Goal: Transaction & Acquisition: Book appointment/travel/reservation

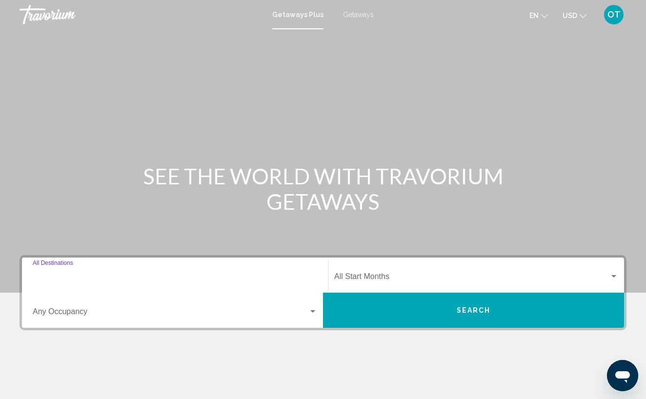
click at [62, 276] on input "Destination All Destinations" at bounding box center [175, 278] width 284 height 9
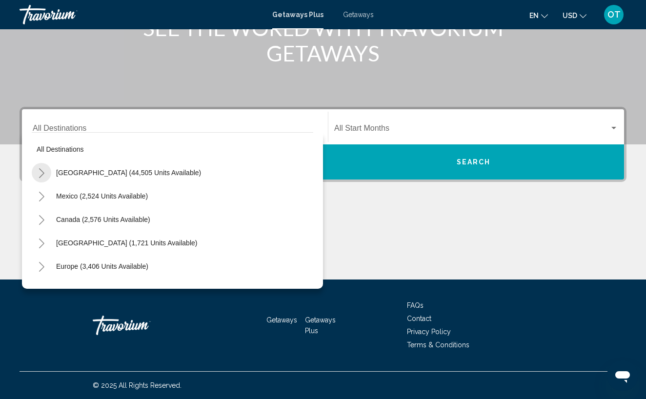
click at [42, 172] on icon "Toggle United States (44,505 units available)" at bounding box center [41, 173] width 7 height 10
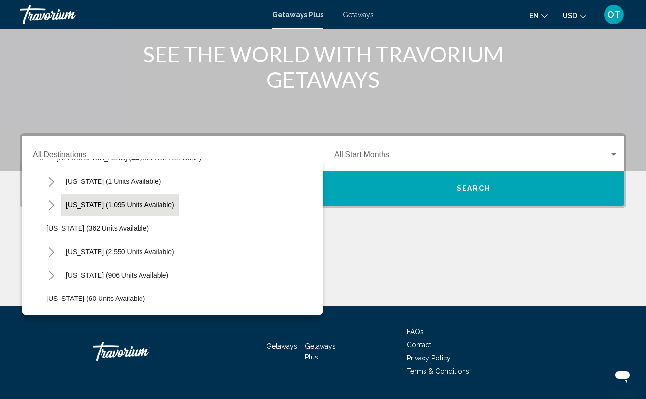
scroll to position [45, 0]
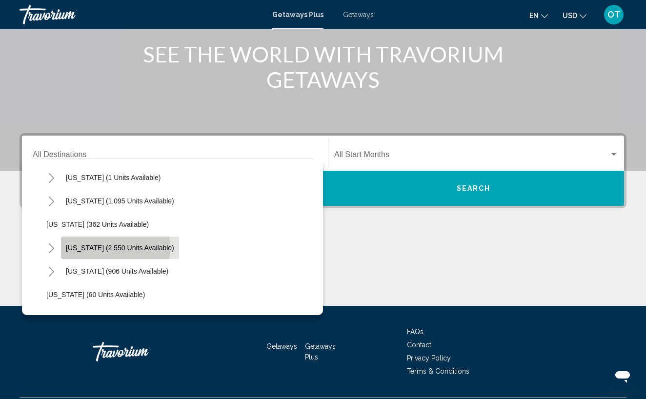
click at [107, 248] on span "[US_STATE] (2,550 units available)" at bounding box center [120, 248] width 108 height 8
type input "**********"
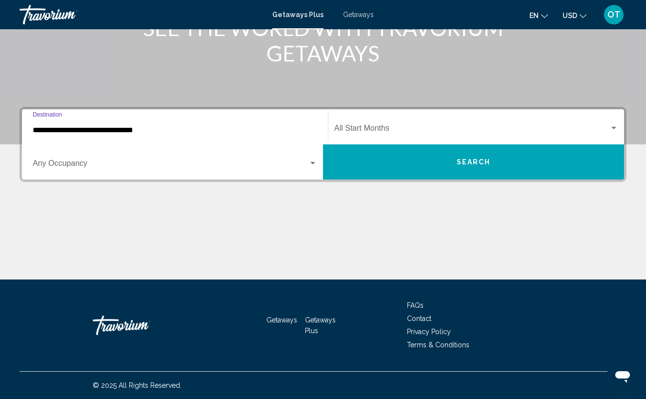
click at [616, 126] on div "Search widget" at bounding box center [613, 128] width 9 height 8
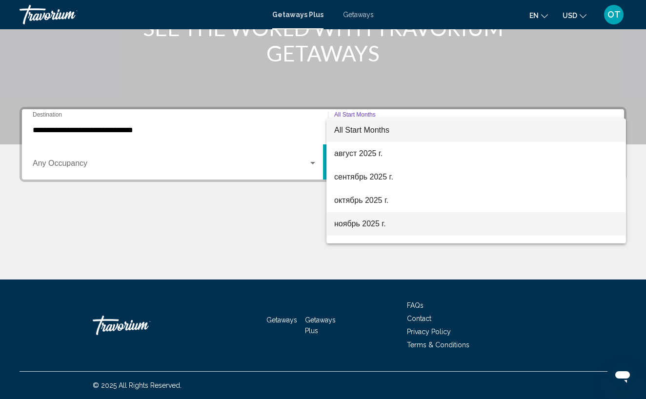
click at [464, 222] on span "ноябрь 2025 г." at bounding box center [476, 223] width 284 height 23
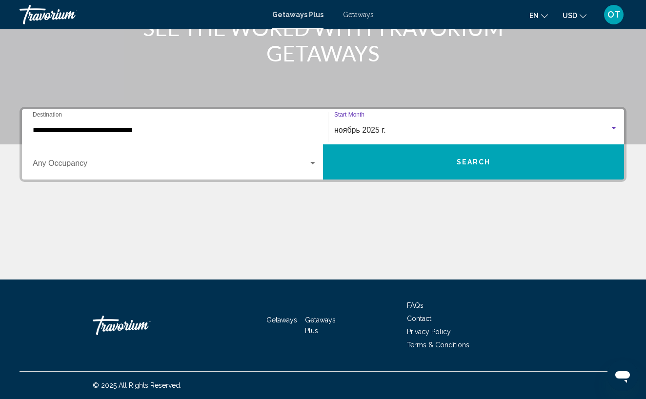
click at [482, 165] on span "Search" at bounding box center [474, 163] width 34 height 8
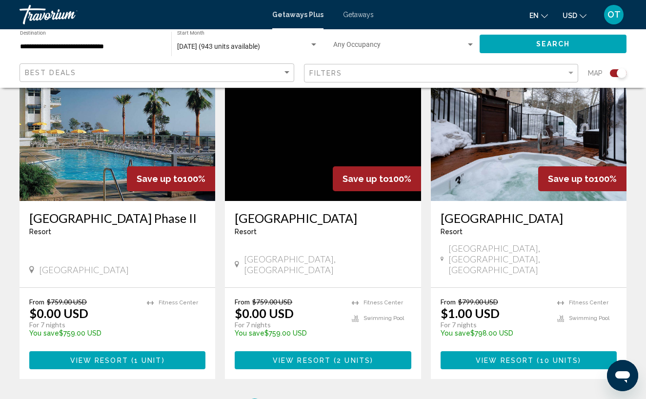
scroll to position [1485, 0]
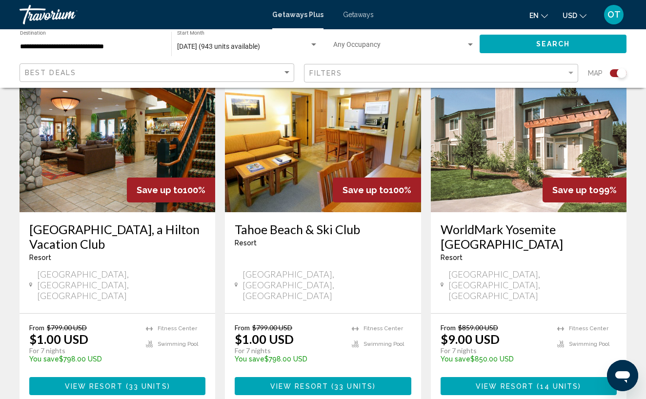
scroll to position [384, 0]
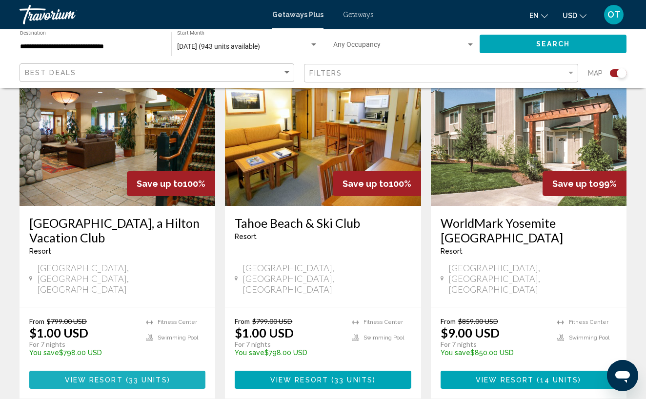
click at [123, 376] on span "Main content" at bounding box center [124, 380] width 3 height 8
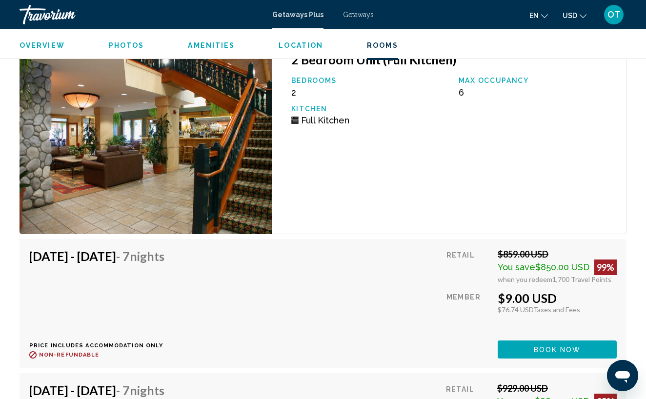
scroll to position [1899, 0]
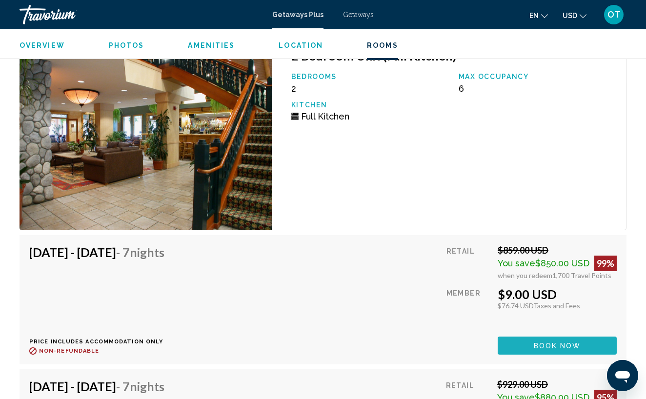
click at [562, 344] on span "Book now" at bounding box center [557, 346] width 47 height 8
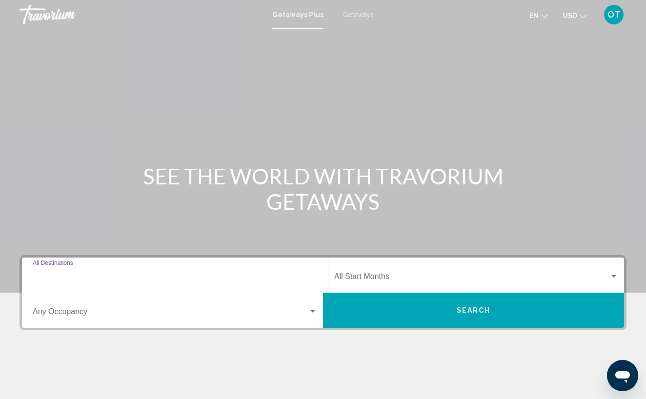
click at [97, 275] on input "Destination All Destinations" at bounding box center [175, 278] width 284 height 9
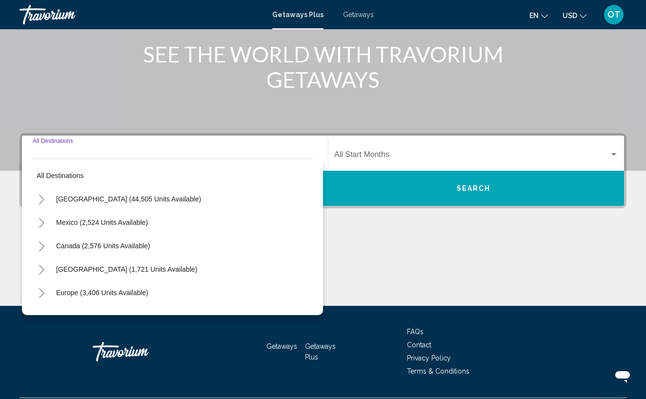
scroll to position [148, 0]
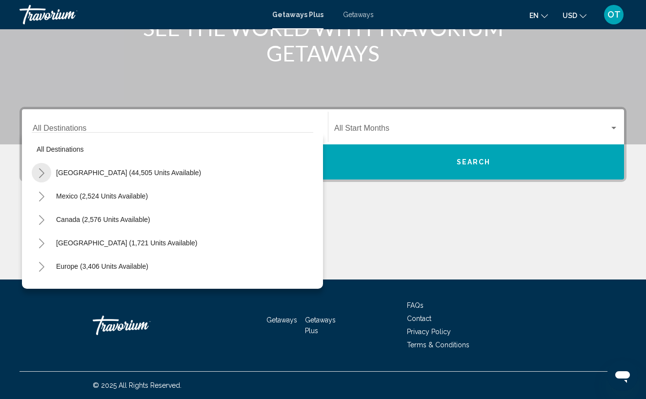
click at [41, 173] on icon "Toggle United States (44,505 units available)" at bounding box center [41, 173] width 7 height 10
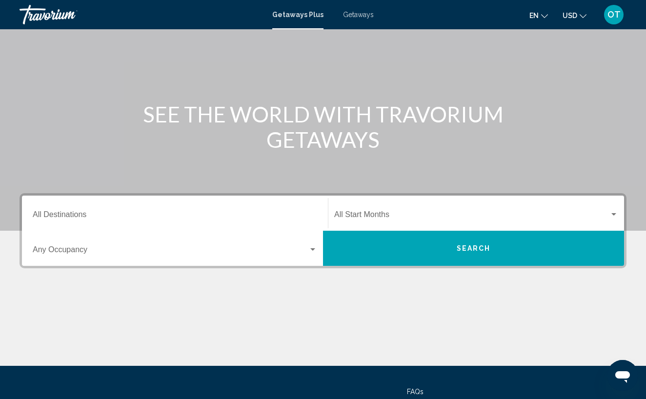
scroll to position [49, 0]
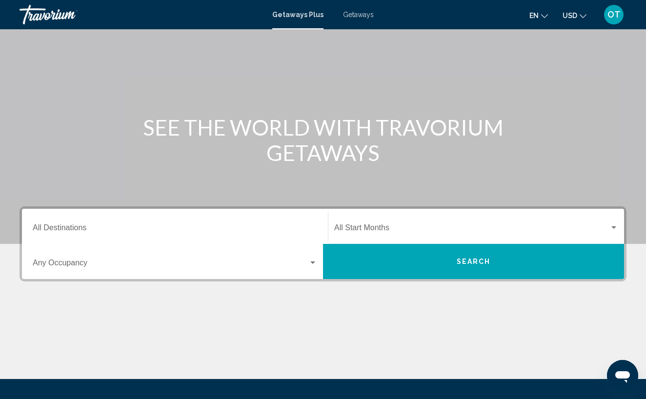
click at [361, 14] on span "Getaways" at bounding box center [358, 15] width 31 height 8
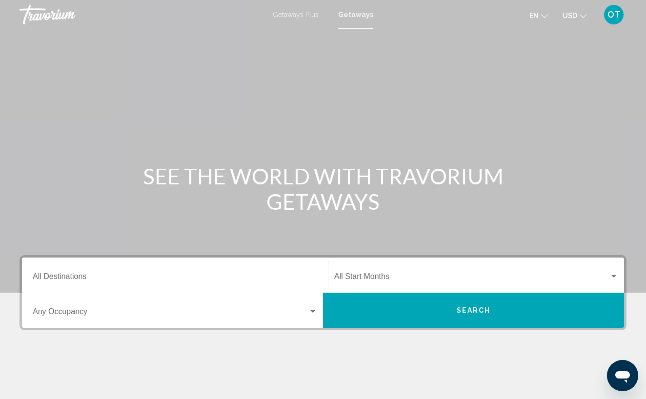
click at [86, 273] on div "Destination All Destinations" at bounding box center [175, 275] width 284 height 31
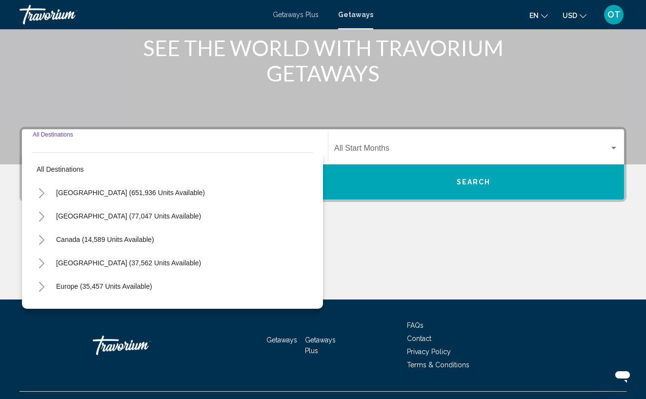
scroll to position [148, 0]
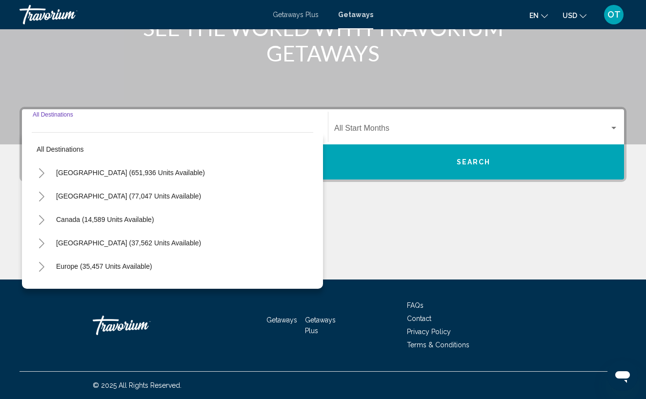
click at [468, 207] on div "Main content" at bounding box center [323, 242] width 607 height 73
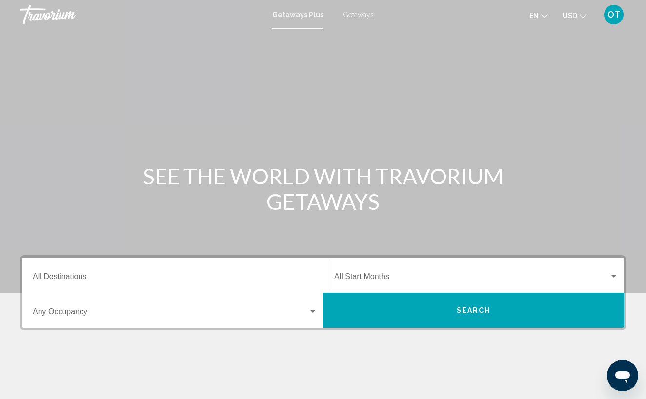
click at [358, 17] on span "Getaways" at bounding box center [358, 15] width 31 height 8
click at [83, 281] on input "Destination All Destinations" at bounding box center [175, 278] width 284 height 9
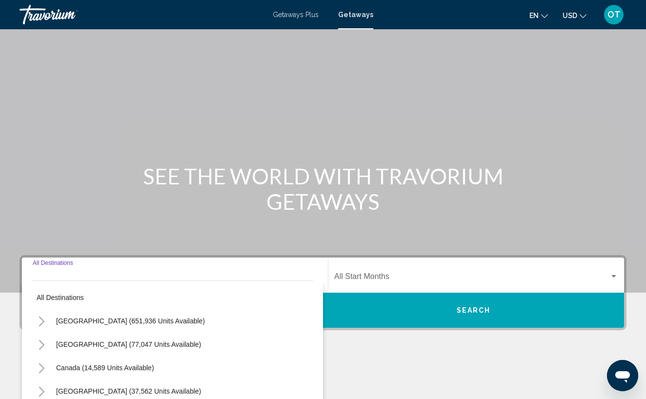
scroll to position [148, 0]
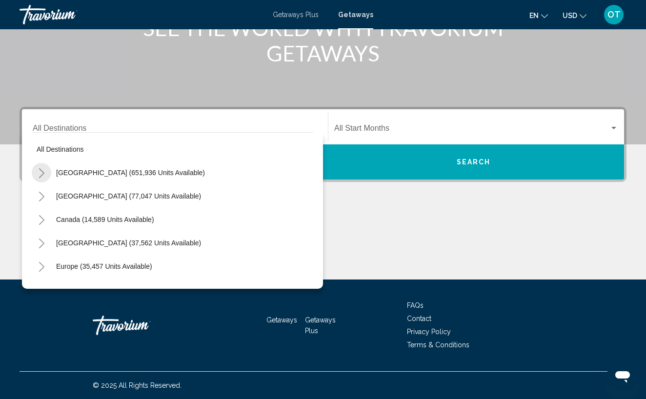
click at [42, 174] on icon "Toggle United States (651,936 units available)" at bounding box center [41, 173] width 5 height 10
click at [52, 219] on icon "Toggle Arizona (25,134 units available)" at bounding box center [51, 220] width 7 height 10
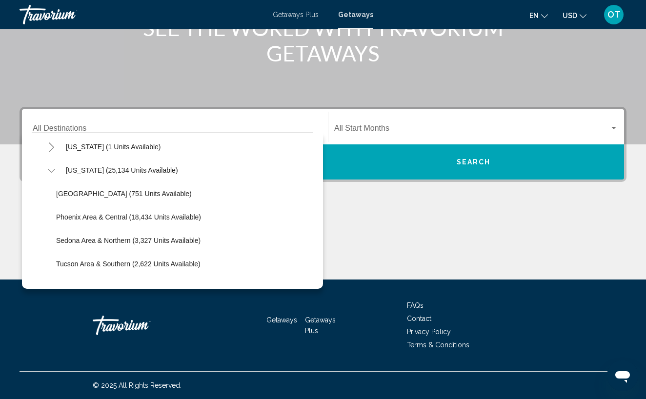
scroll to position [48, 0]
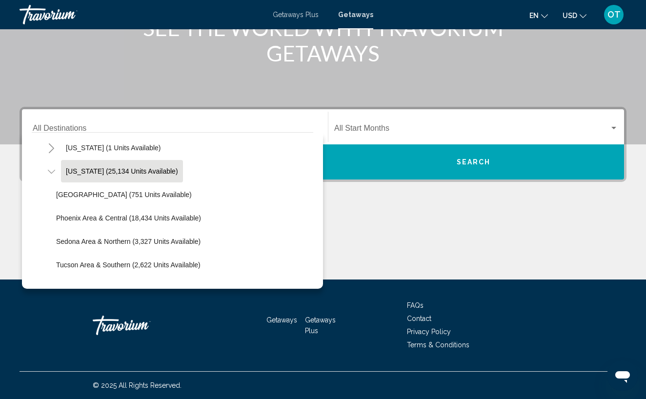
click at [97, 173] on span "Arizona (25,134 units available)" at bounding box center [122, 171] width 112 height 8
type input "**********"
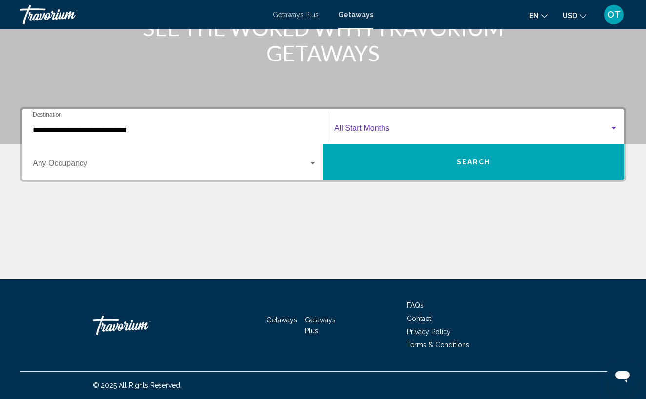
click at [615, 127] on div "Search widget" at bounding box center [613, 128] width 5 height 2
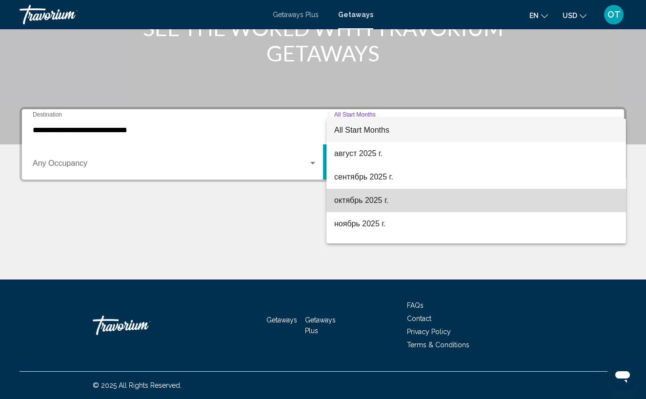
click at [419, 199] on span "октябрь 2025 г." at bounding box center [476, 200] width 284 height 23
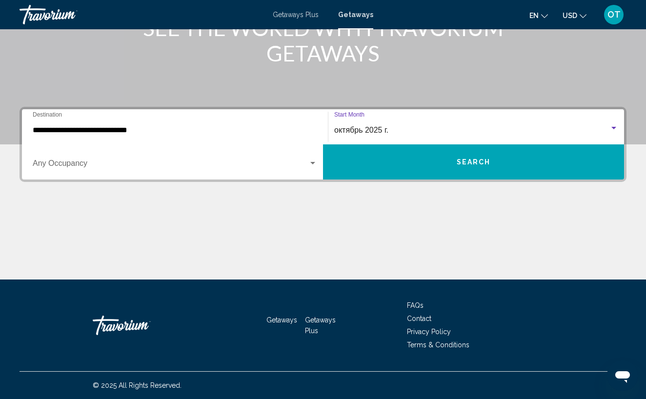
click at [499, 165] on button "Search" at bounding box center [473, 161] width 301 height 35
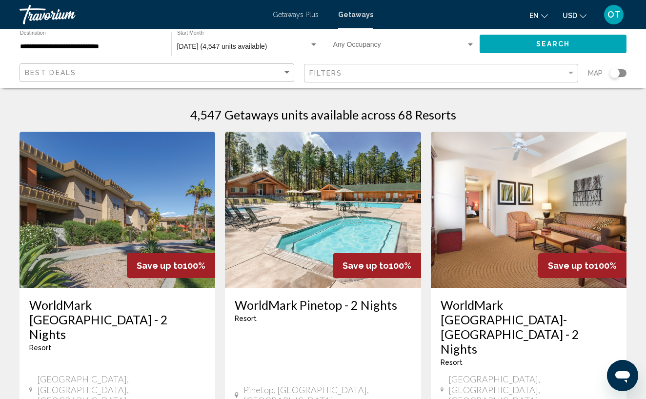
click at [624, 72] on div "Search widget" at bounding box center [618, 73] width 17 height 8
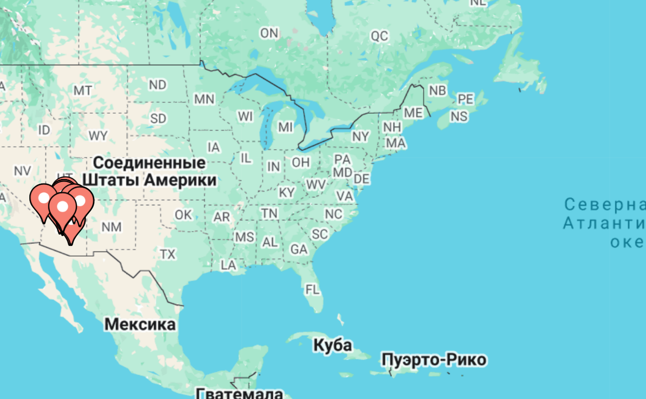
click at [93, 220] on image "Main content" at bounding box center [96, 223] width 6 height 6
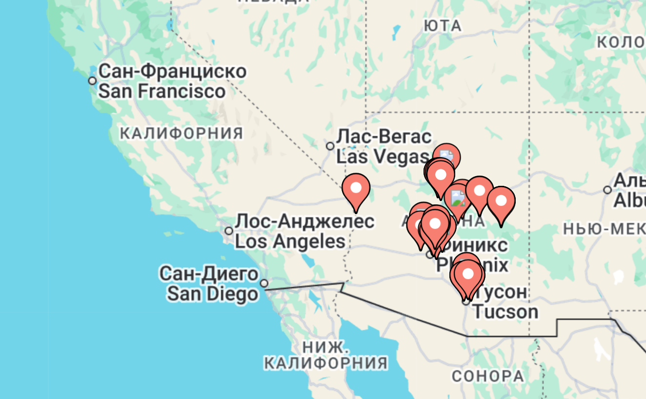
click at [320, 214] on icon "Main content" at bounding box center [324, 220] width 9 height 13
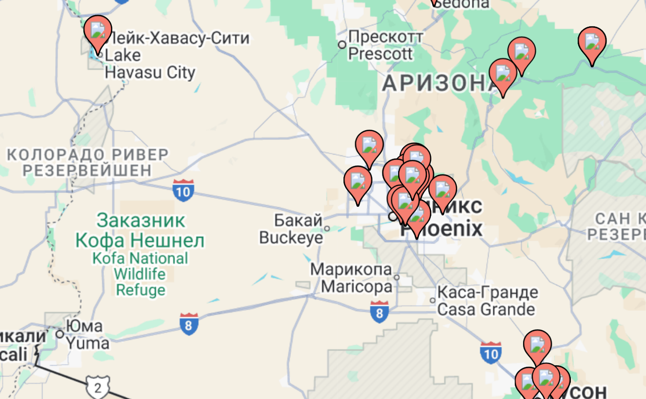
click at [313, 291] on icon "Main content" at bounding box center [317, 297] width 9 height 13
type input "**********"
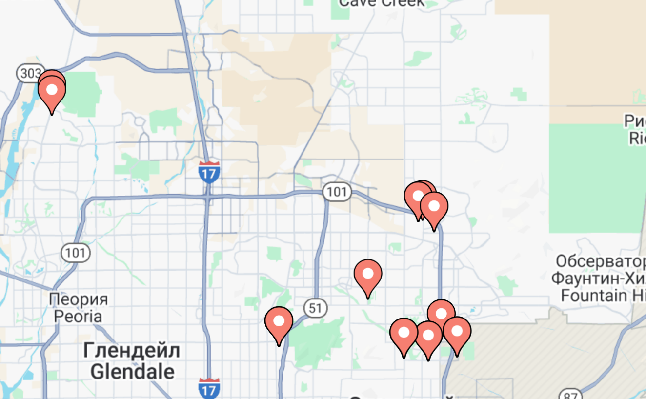
scroll to position [73, 0]
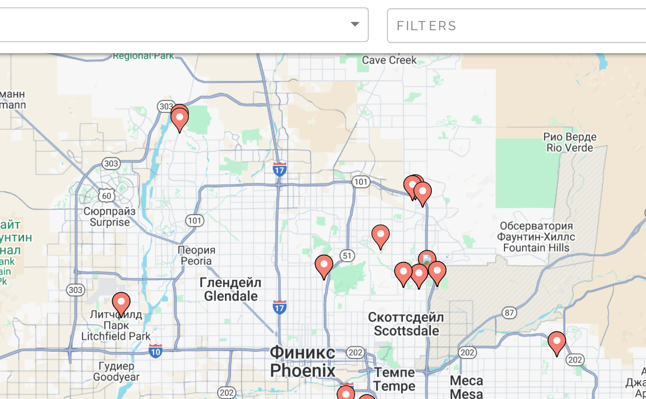
click at [315, 155] on image "Main content" at bounding box center [318, 158] width 6 height 6
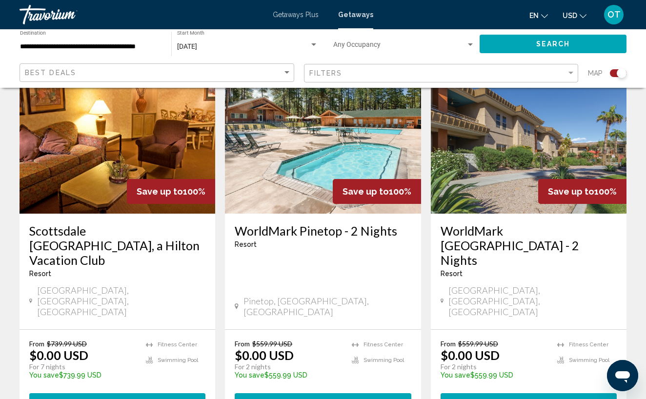
scroll to position [377, 0]
click at [319, 399] on span "View Resort" at bounding box center [299, 403] width 58 height 8
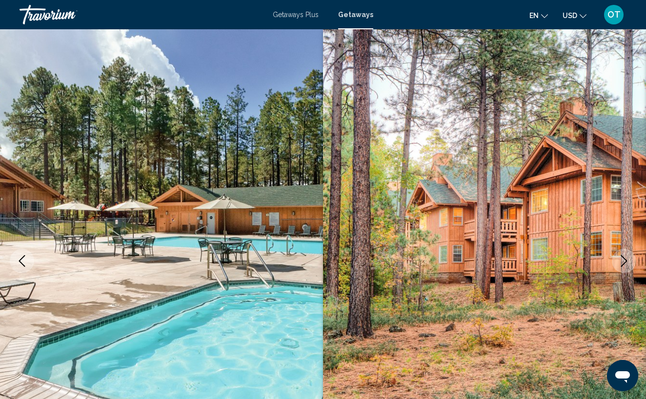
click at [624, 263] on icon "Next image" at bounding box center [624, 261] width 6 height 12
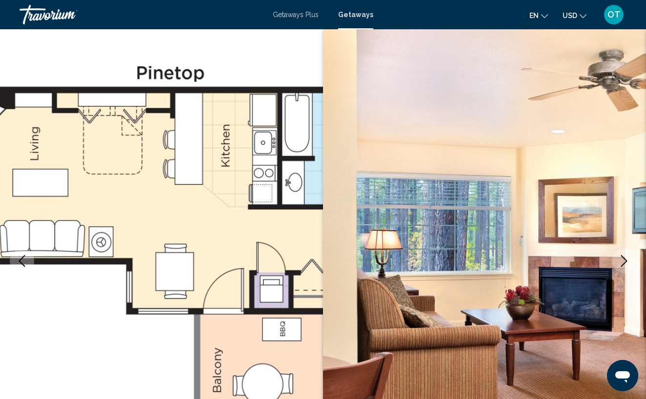
click at [624, 263] on icon "Next image" at bounding box center [624, 261] width 6 height 12
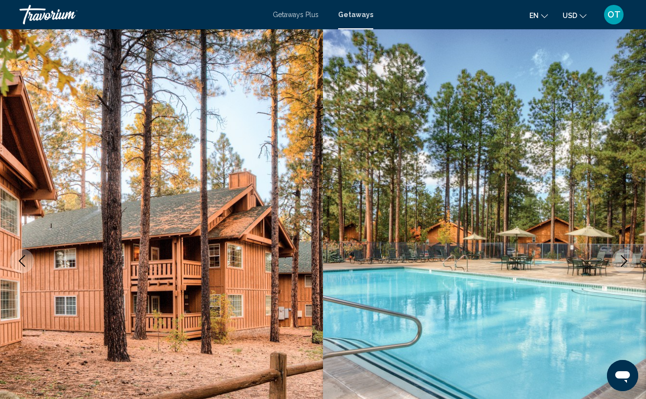
click at [624, 263] on icon "Next image" at bounding box center [624, 261] width 6 height 12
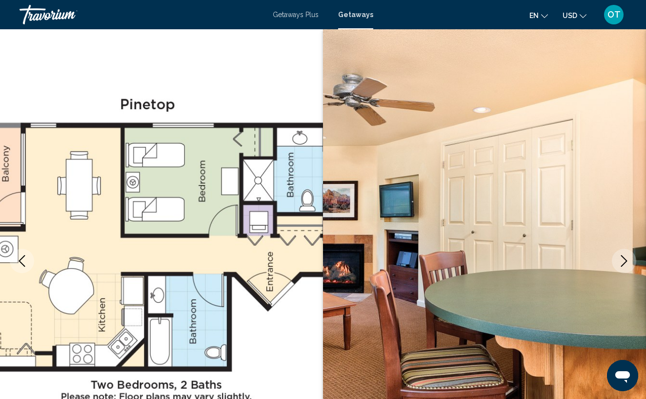
click at [624, 263] on icon "Next image" at bounding box center [624, 261] width 6 height 12
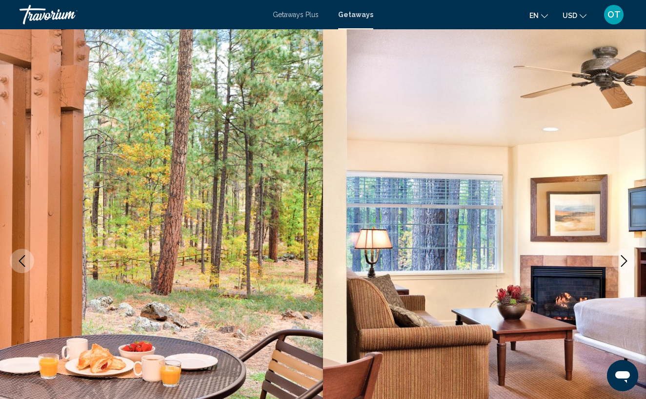
click at [624, 263] on icon "Next image" at bounding box center [624, 261] width 6 height 12
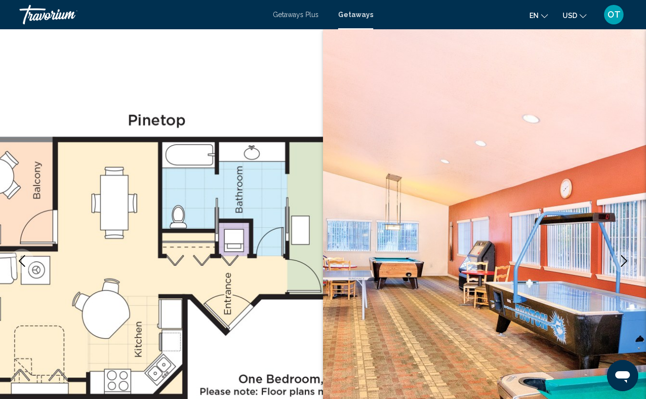
click at [624, 263] on icon "Next image" at bounding box center [624, 261] width 6 height 12
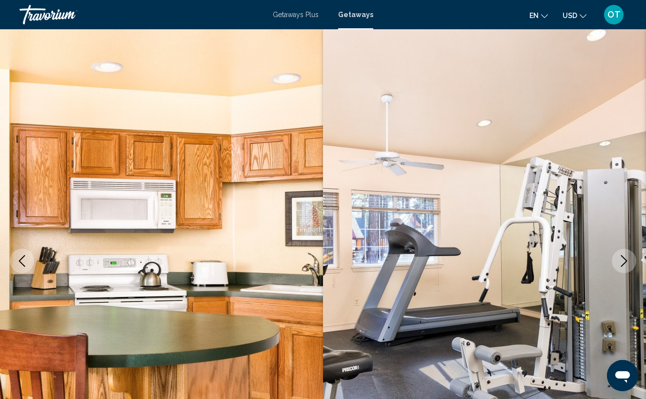
click at [624, 263] on icon "Next image" at bounding box center [624, 261] width 6 height 12
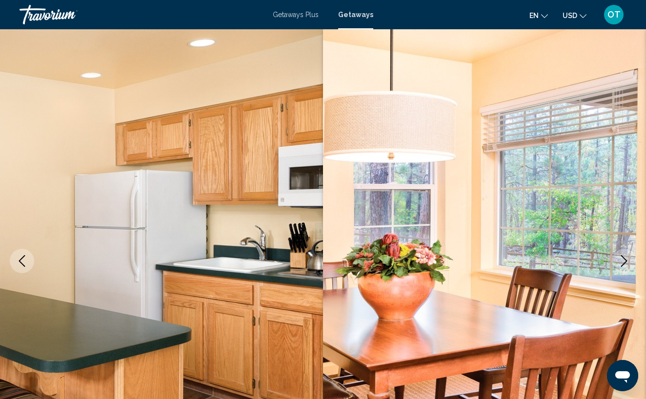
click at [624, 263] on icon "Next image" at bounding box center [624, 261] width 6 height 12
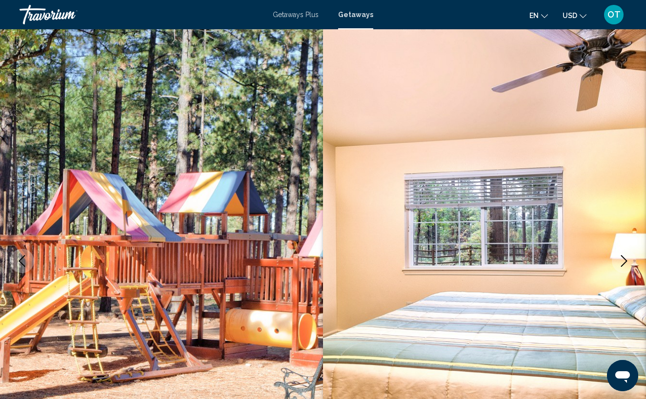
click at [624, 263] on icon "Next image" at bounding box center [624, 261] width 6 height 12
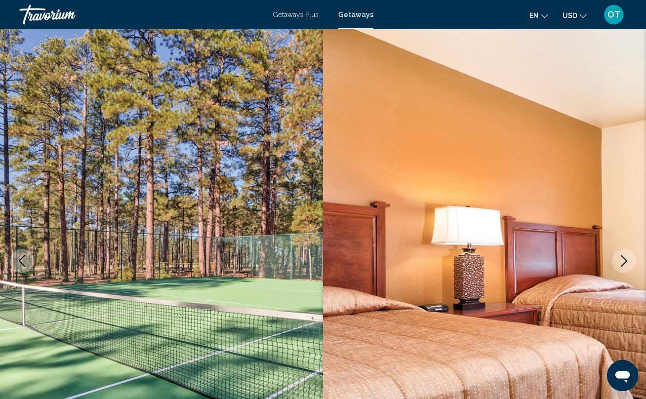
click at [624, 263] on icon "Next image" at bounding box center [624, 261] width 6 height 12
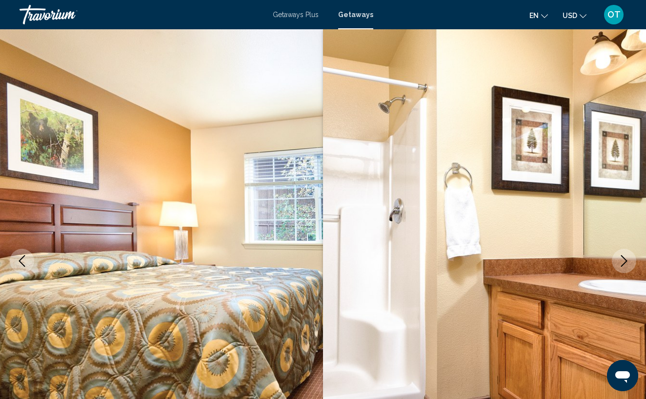
click at [624, 263] on icon "Next image" at bounding box center [624, 261] width 6 height 12
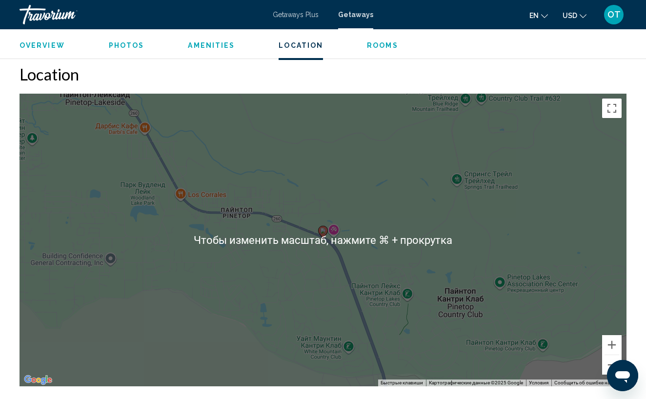
scroll to position [1612, 0]
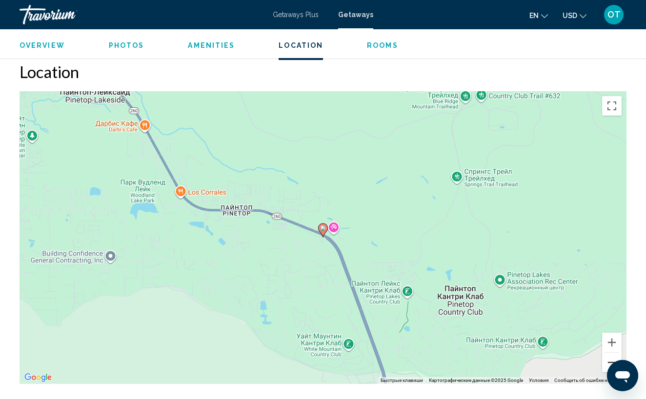
click at [612, 353] on button "Уменьшить" at bounding box center [612, 363] width 20 height 20
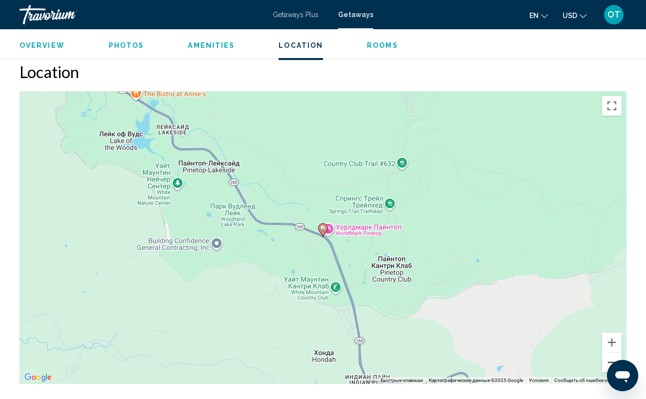
click at [612, 353] on button "Уменьшить" at bounding box center [612, 363] width 20 height 20
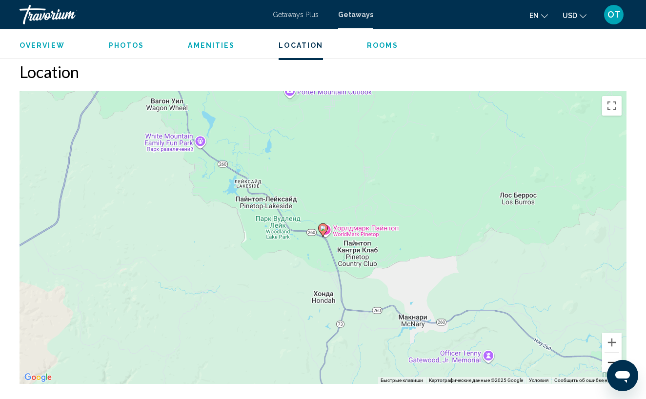
click at [612, 353] on button "Уменьшить" at bounding box center [612, 363] width 20 height 20
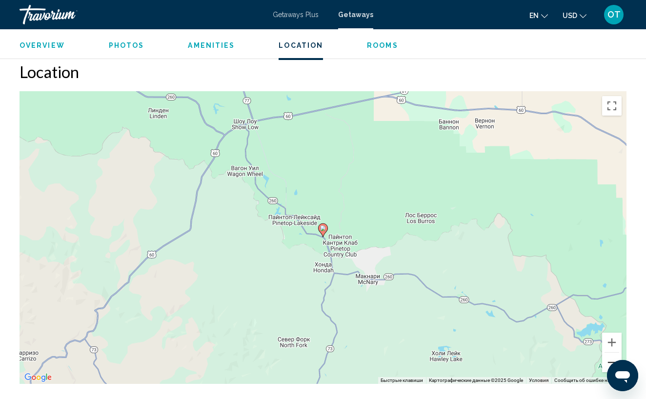
click at [612, 353] on button "Уменьшить" at bounding box center [612, 363] width 20 height 20
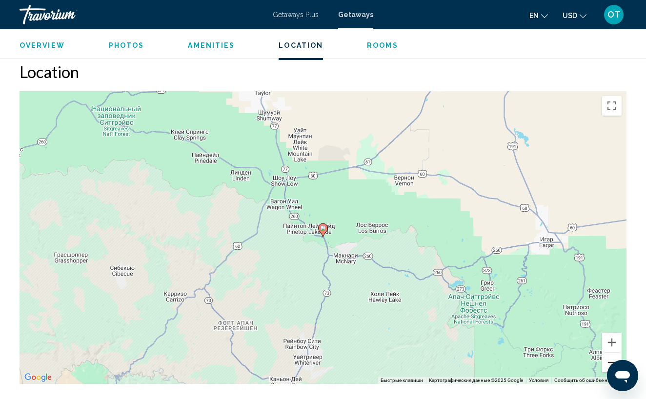
click at [612, 353] on button "Уменьшить" at bounding box center [612, 363] width 20 height 20
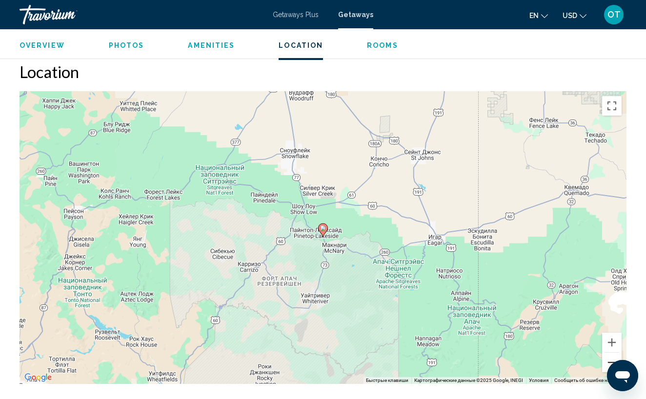
click at [612, 353] on button "Уменьшить" at bounding box center [612, 363] width 20 height 20
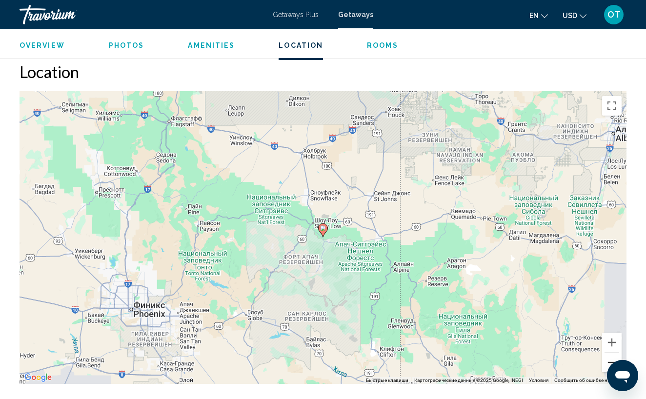
click at [612, 353] on button "Уменьшить" at bounding box center [612, 363] width 20 height 20
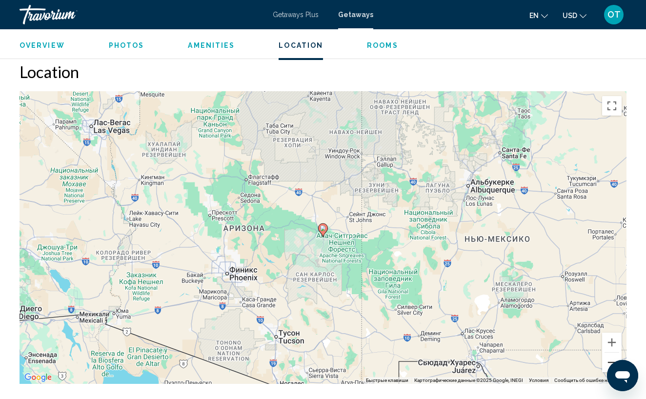
click at [612, 353] on button "Уменьшить" at bounding box center [612, 363] width 20 height 20
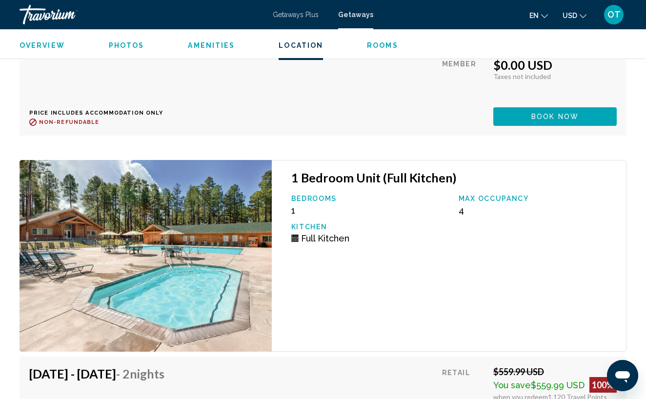
scroll to position [2310, 0]
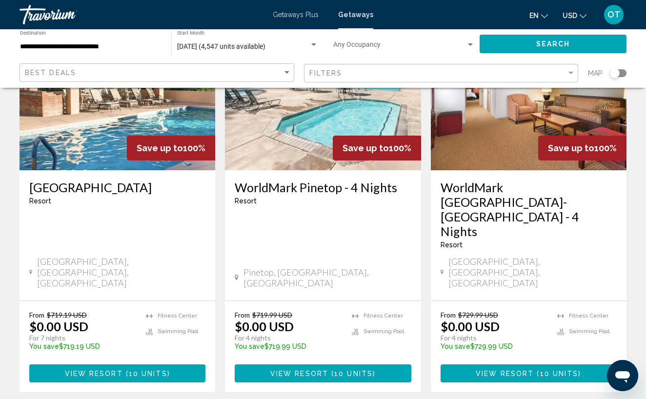
scroll to position [1257, 0]
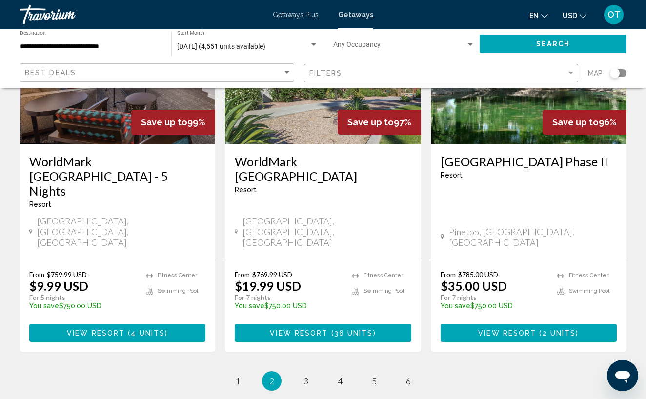
scroll to position [1265, 0]
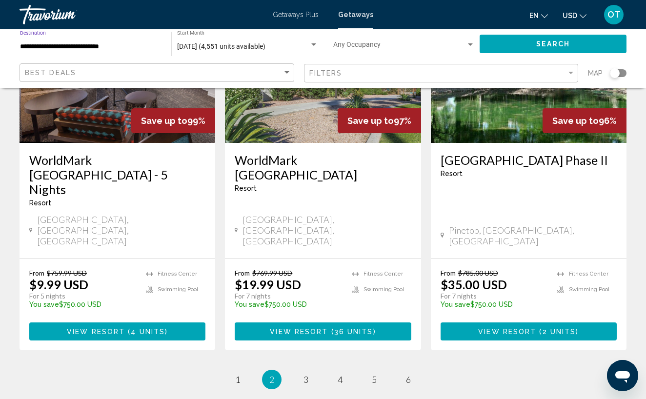
click at [102, 50] on input "**********" at bounding box center [90, 47] width 141 height 8
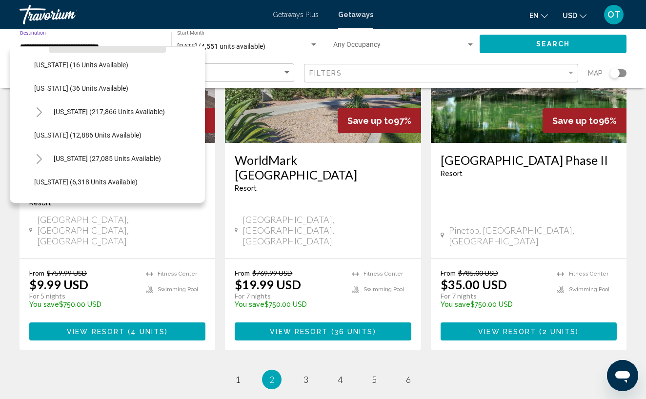
scroll to position [259, 0]
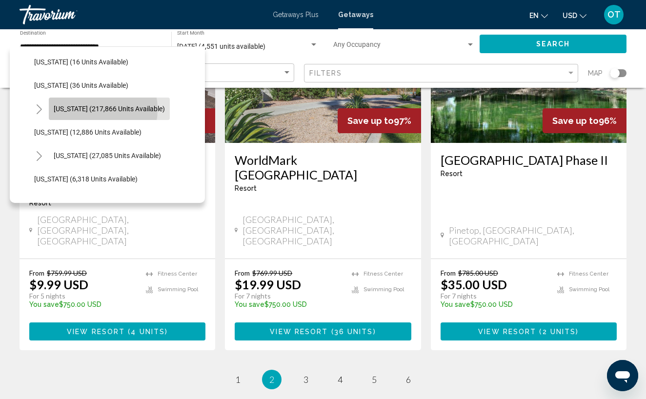
click at [88, 109] on span "Florida (217,866 units available)" at bounding box center [109, 109] width 111 height 8
type input "**********"
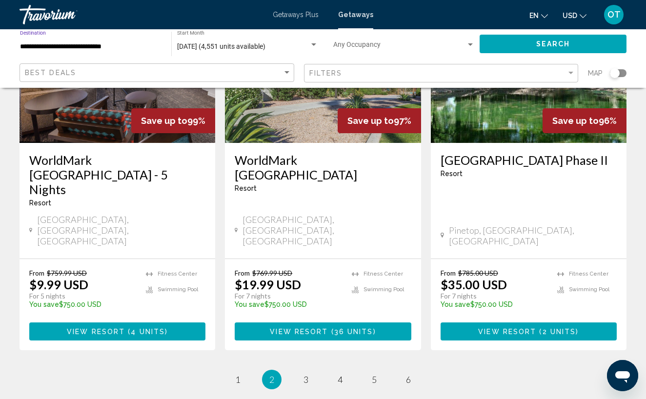
click at [53, 45] on input "**********" at bounding box center [90, 47] width 141 height 8
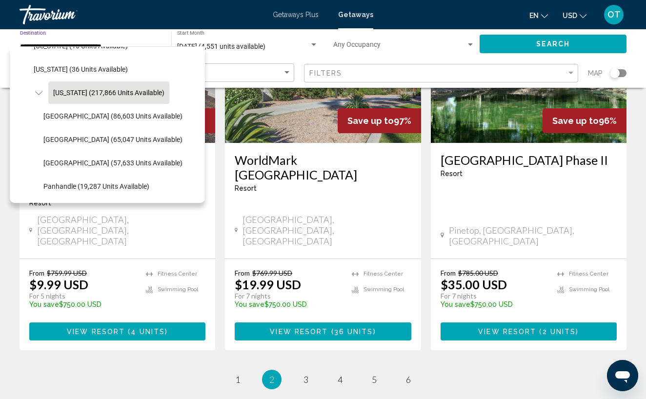
scroll to position [274, 0]
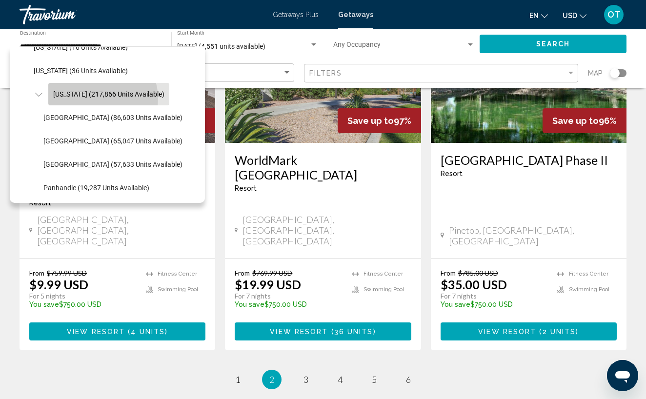
click at [97, 99] on button "Florida (217,866 units available)" at bounding box center [108, 94] width 121 height 22
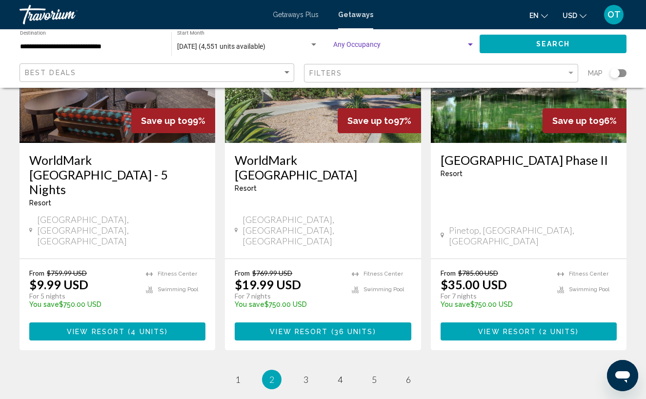
click at [467, 46] on div "Search widget" at bounding box center [470, 45] width 9 height 8
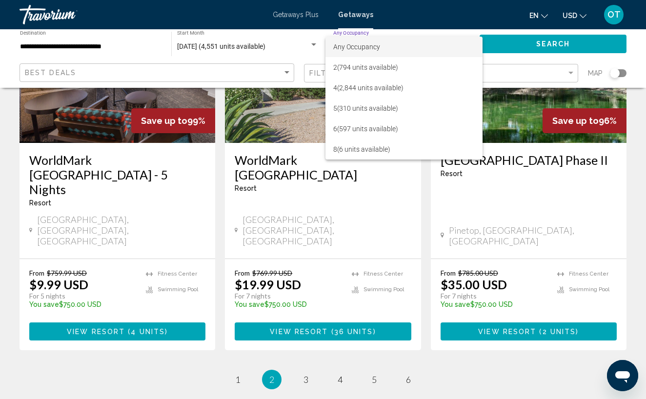
click at [254, 50] on div at bounding box center [323, 199] width 646 height 399
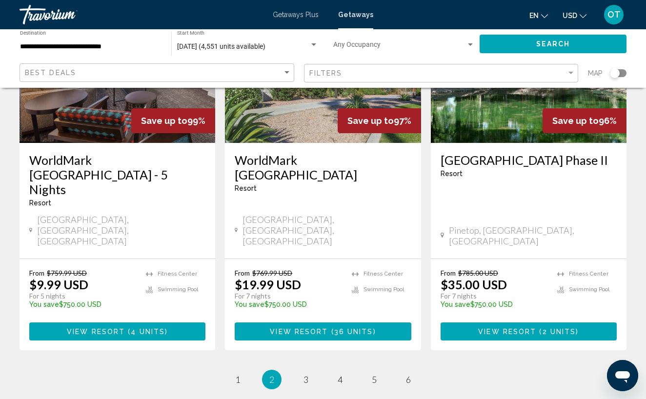
click at [265, 46] on span "October 2025 (4,551 units available)" at bounding box center [221, 46] width 88 height 8
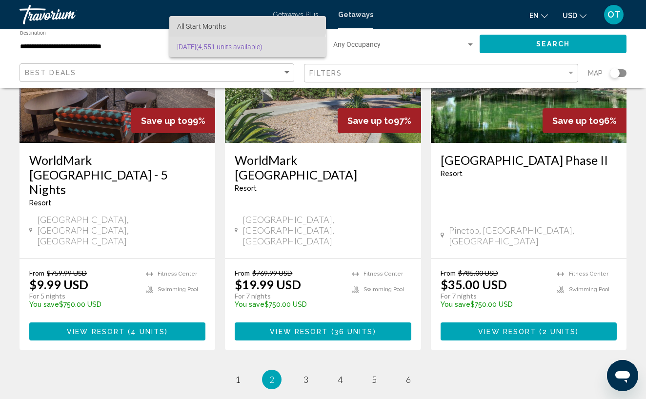
click at [246, 25] on span "All Start Months" at bounding box center [247, 26] width 141 height 20
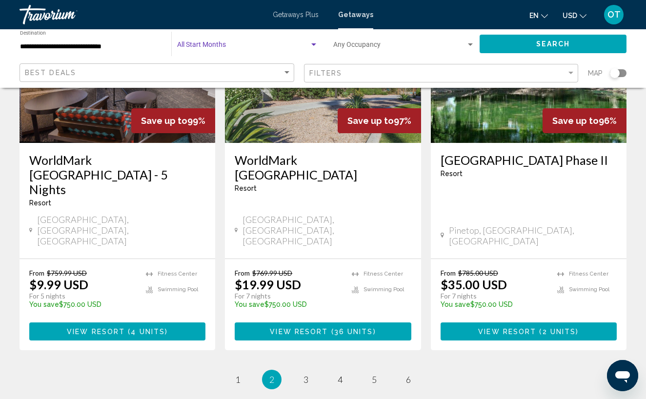
click at [315, 45] on div "Search widget" at bounding box center [313, 44] width 5 height 2
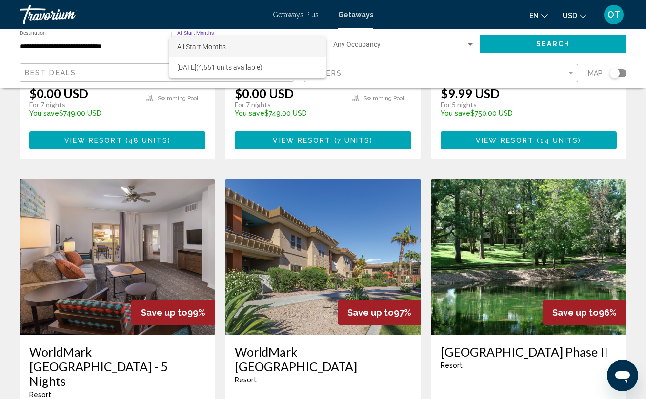
scroll to position [1068, 0]
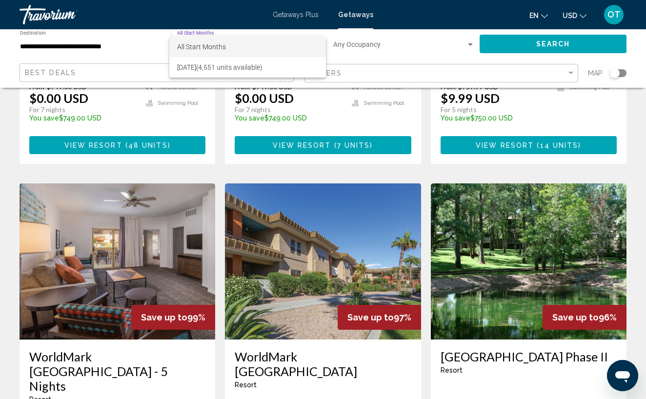
click at [239, 49] on span "All Start Months" at bounding box center [247, 47] width 141 height 20
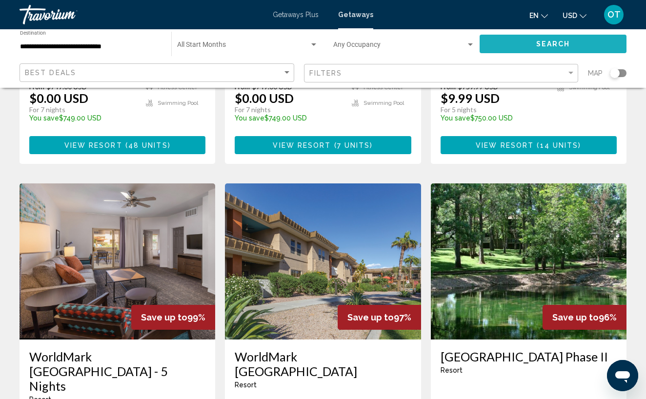
click at [521, 46] on button "Search" at bounding box center [552, 44] width 147 height 18
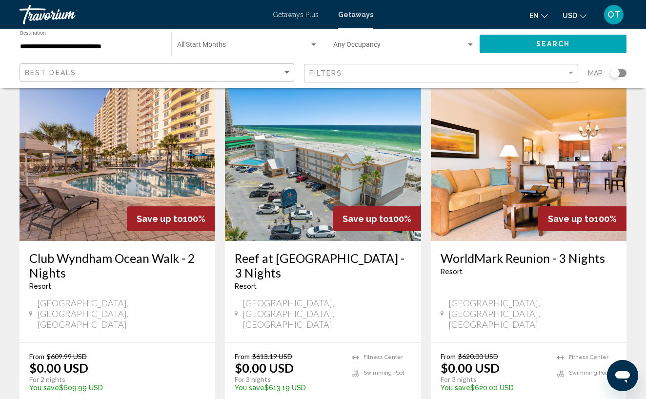
scroll to position [1182, 0]
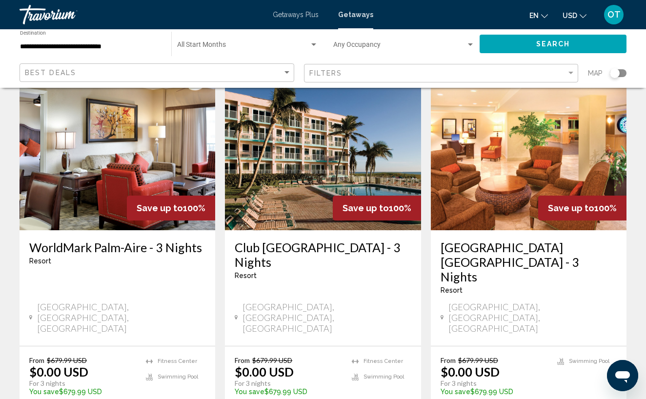
scroll to position [1239, 0]
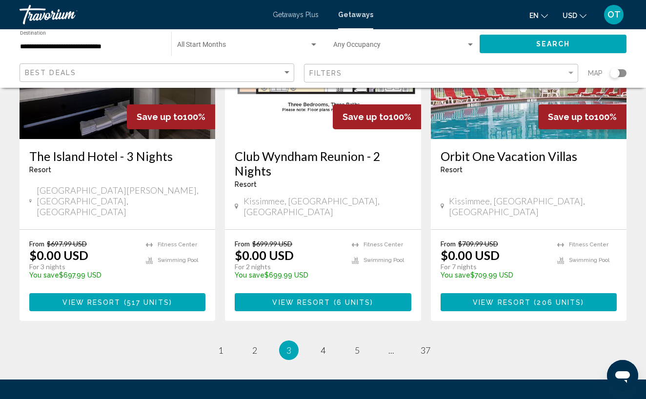
scroll to position [1309, 0]
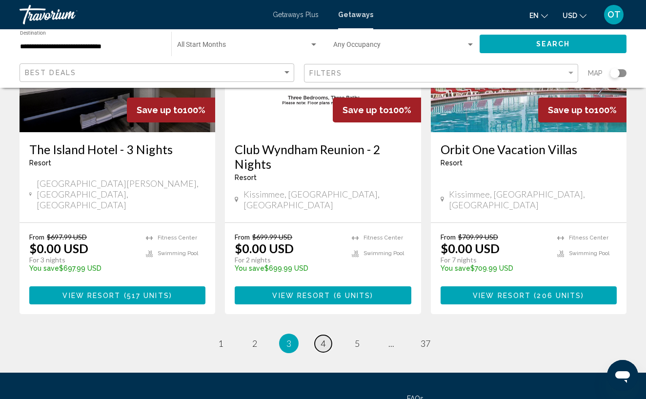
click at [319, 335] on link "page 4" at bounding box center [323, 343] width 17 height 17
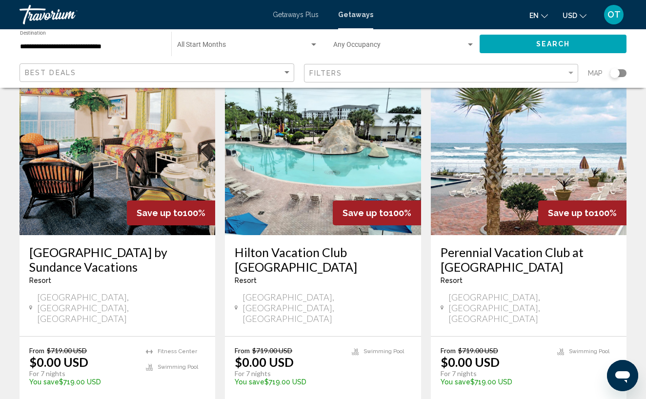
scroll to position [1188, 0]
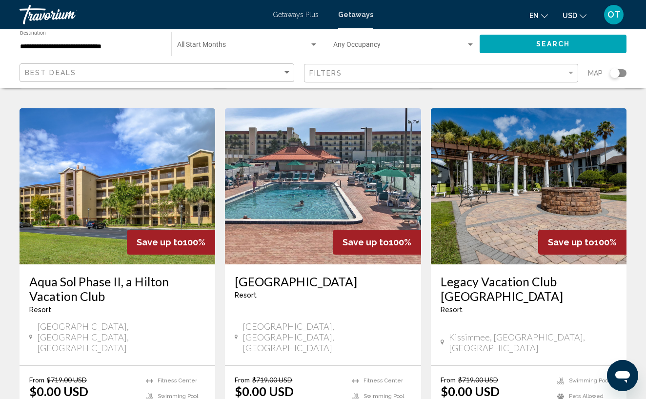
scroll to position [1149, 0]
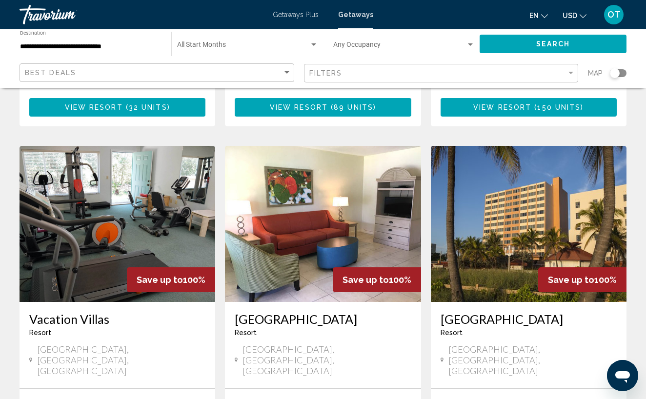
scroll to position [740, 0]
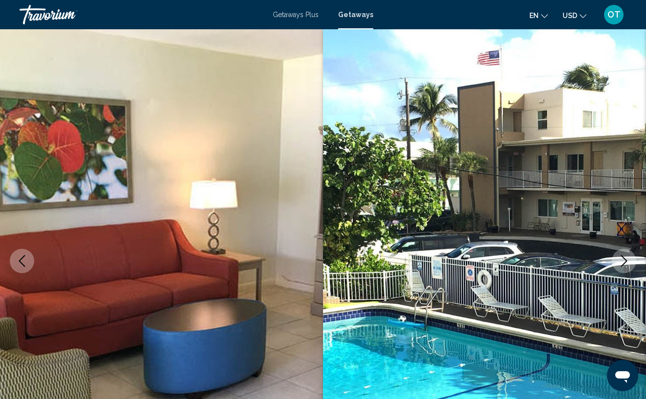
click at [626, 260] on icon "Next image" at bounding box center [624, 261] width 6 height 12
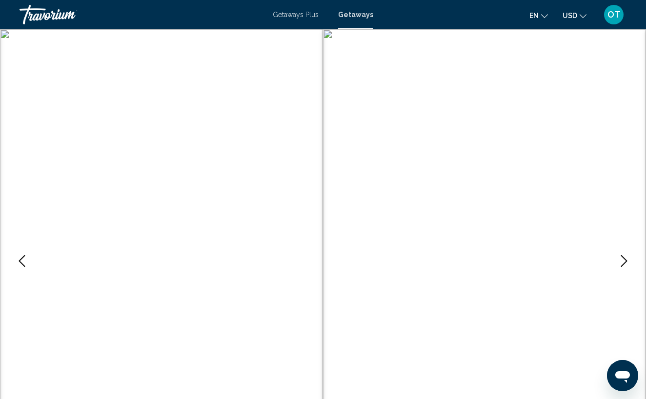
click at [626, 260] on icon "Next image" at bounding box center [624, 261] width 6 height 12
click at [625, 260] on icon "Next image" at bounding box center [624, 261] width 6 height 12
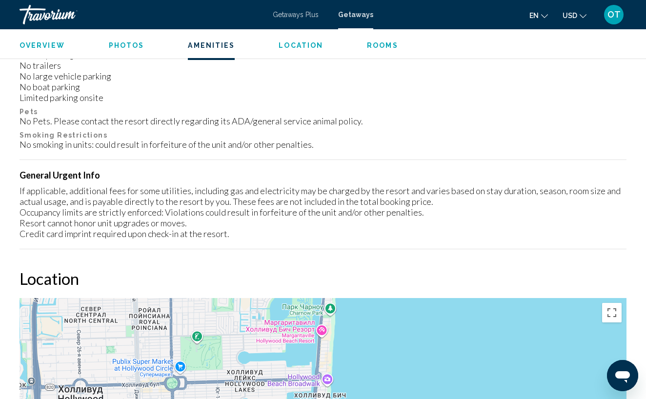
scroll to position [1169, 0]
